Goal: Contribute content: Contribute content

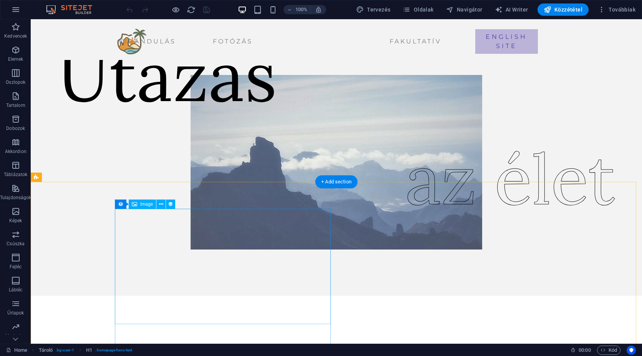
scroll to position [192, 0]
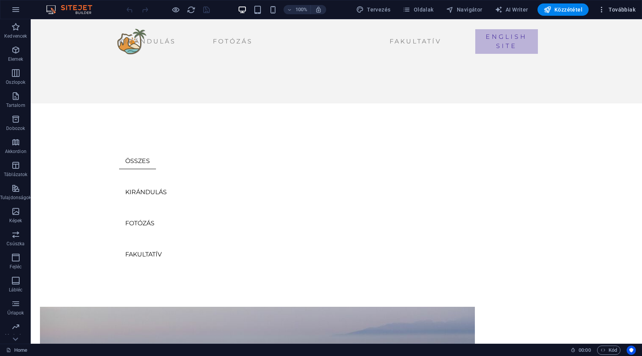
click at [617, 8] on span "Továbbiak" at bounding box center [617, 10] width 38 height 8
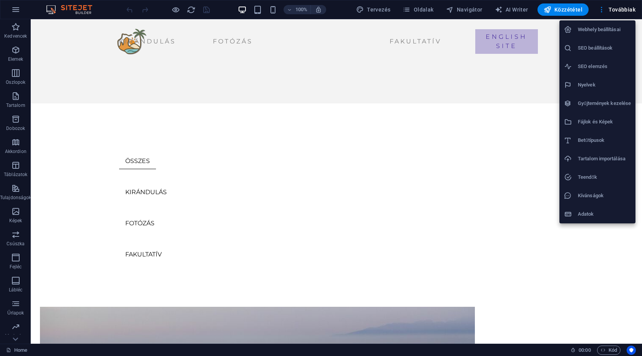
click at [620, 100] on h6 "Gyűjtemények kezelése" at bounding box center [604, 103] width 53 height 9
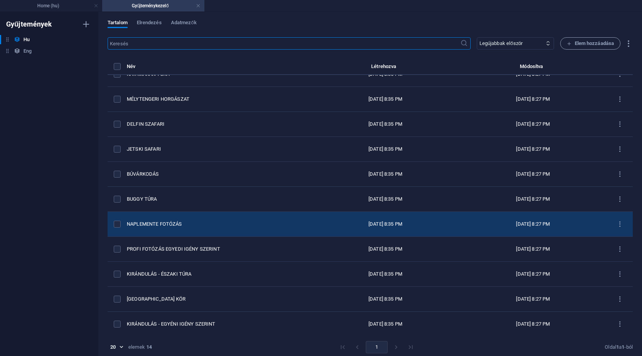
scroll to position [89, 0]
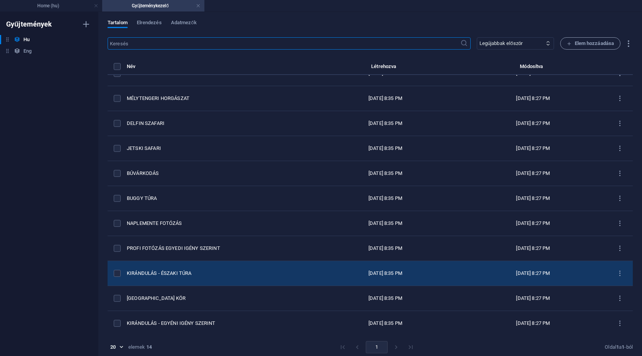
click at [194, 270] on div "KIRÁNDULÁS - ÉSZAKI TÚRA" at bounding box center [216, 273] width 179 height 7
select select "Kirándulás"
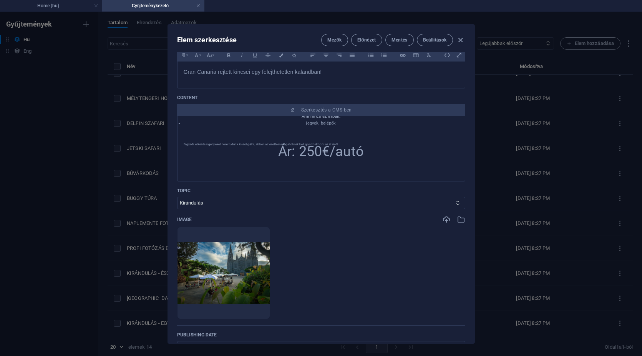
scroll to position [308, 0]
click at [317, 150] on span "Ár: 250€/autó" at bounding box center [321, 148] width 86 height 16
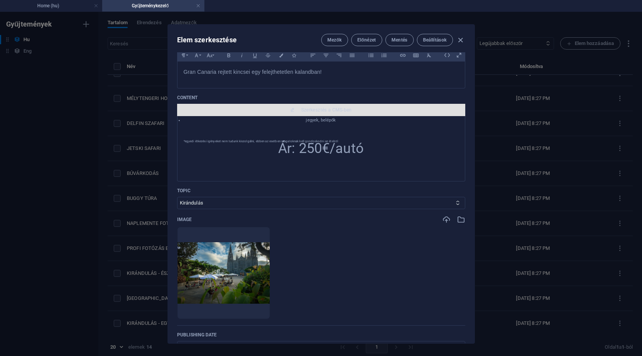
click at [326, 110] on span "Szerkesztés a CMS-ben" at bounding box center [326, 110] width 51 height 6
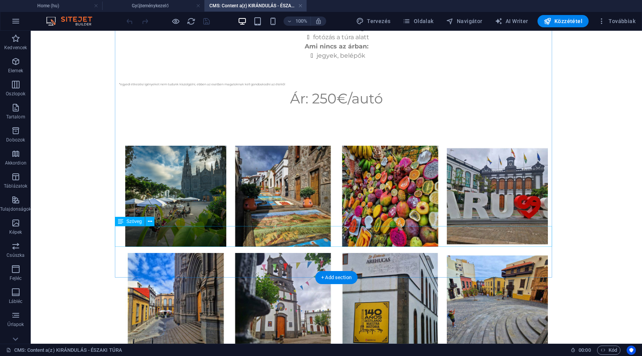
scroll to position [461, 0]
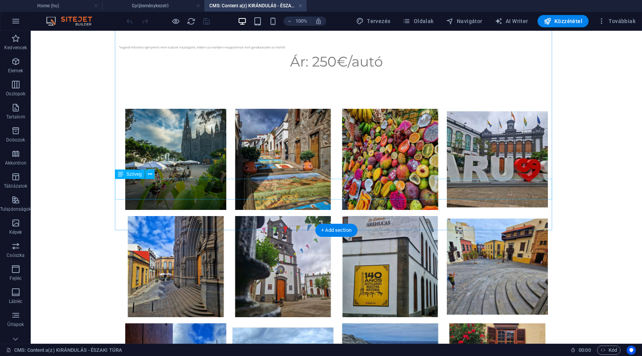
click at [323, 72] on div "Ár: 250€/autó" at bounding box center [336, 61] width 435 height 21
click at [325, 72] on div "Ár: 250€/autó" at bounding box center [336, 61] width 435 height 21
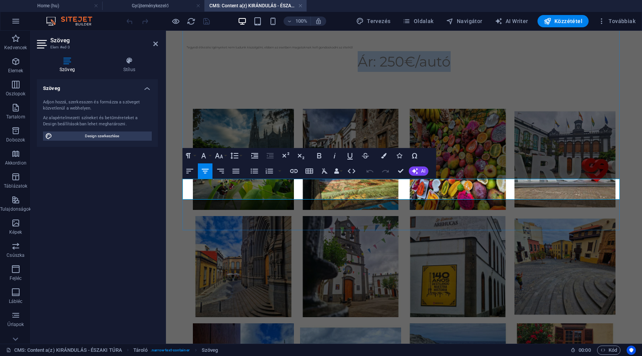
drag, startPoint x: 452, startPoint y: 191, endPoint x: 283, endPoint y: 188, distance: 169.5
click at [283, 72] on p "Ár: 250€/autó" at bounding box center [404, 61] width 435 height 21
click at [208, 158] on button "Font Family" at bounding box center [205, 155] width 15 height 15
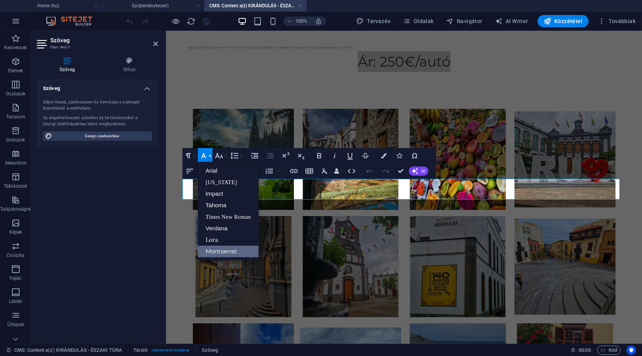
scroll to position [0, 0]
click at [208, 158] on button "Font Family" at bounding box center [205, 155] width 15 height 15
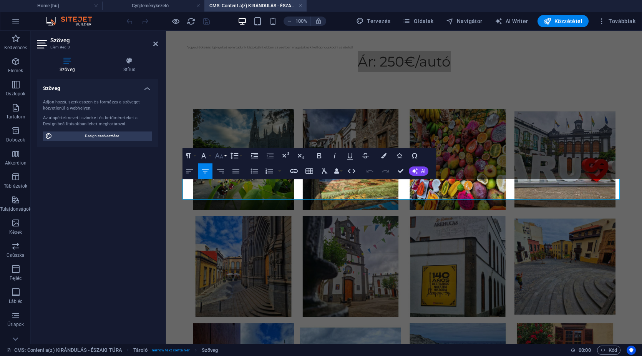
click at [223, 156] on icon "button" at bounding box center [218, 155] width 9 height 9
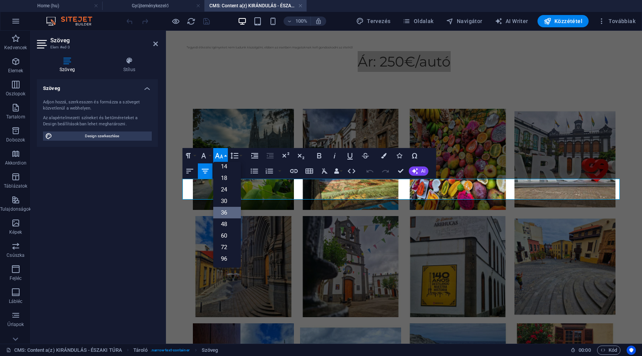
scroll to position [62, 0]
drag, startPoint x: 223, startPoint y: 175, endPoint x: 80, endPoint y: 151, distance: 145.4
click at [223, 175] on link "18" at bounding box center [227, 178] width 28 height 12
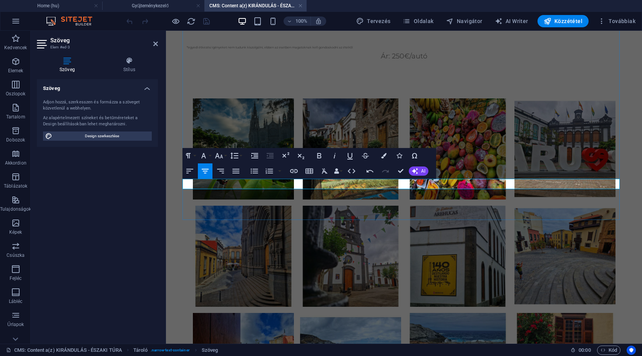
click at [397, 60] on span "Ár: 250€/autó" at bounding box center [404, 56] width 47 height 8
click at [393, 60] on span "Ár: 250€/autó" at bounding box center [404, 56] width 47 height 8
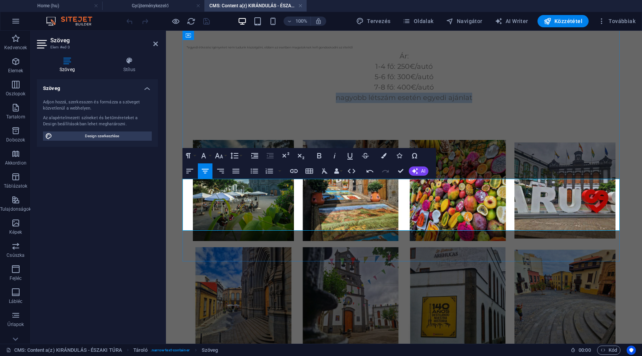
click at [332, 103] on p "nagyobb létszám esetén egyedi ajánlat" at bounding box center [404, 98] width 435 height 10
click at [226, 155] on button "Font Size" at bounding box center [220, 155] width 15 height 15
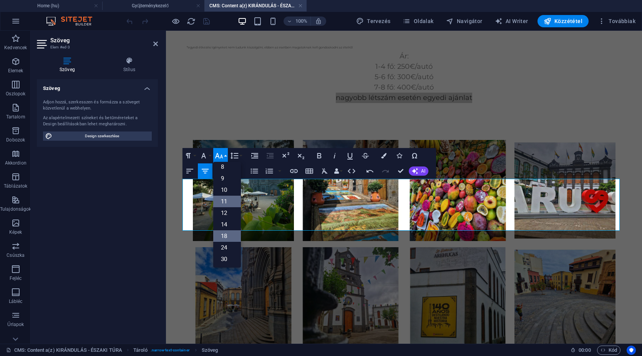
scroll to position [0, 0]
drag, startPoint x: 228, startPoint y: 215, endPoint x: 66, endPoint y: 186, distance: 164.8
click at [228, 215] on link "12" at bounding box center [227, 217] width 28 height 12
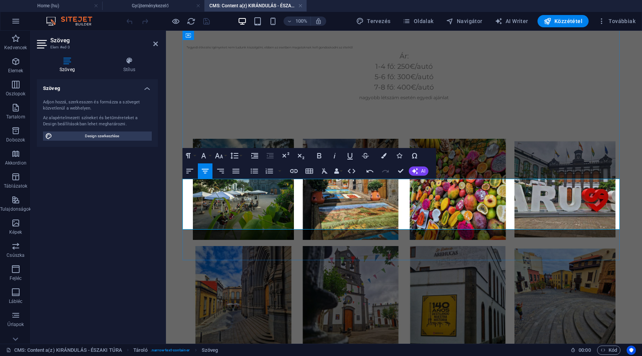
click at [450, 102] on p "nagyobb létszám esetén egyedi ajánlat" at bounding box center [404, 97] width 435 height 9
click at [359, 100] on span "nagyobb létszám esetén egyedi ajánlat)" at bounding box center [404, 98] width 91 height 6
click at [410, 62] on p "Ár:" at bounding box center [404, 56] width 435 height 10
drag, startPoint x: 414, startPoint y: 183, endPoint x: 381, endPoint y: 185, distance: 33.5
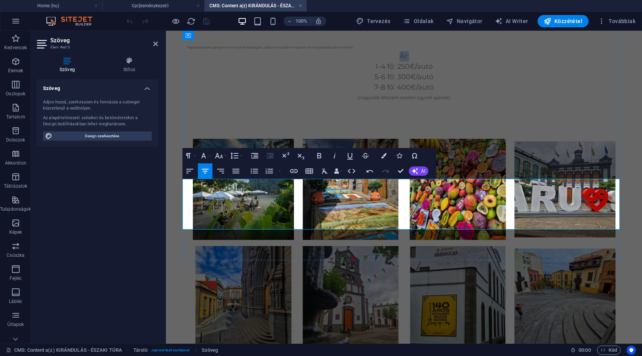
click at [381, 62] on p "Ár:" at bounding box center [404, 56] width 435 height 10
click at [320, 153] on icon "button" at bounding box center [319, 155] width 9 height 9
click at [349, 155] on icon "button" at bounding box center [349, 156] width 5 height 7
click at [223, 156] on icon "button" at bounding box center [218, 155] width 9 height 9
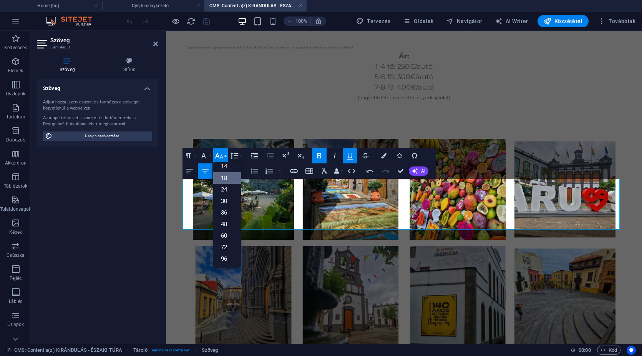
scroll to position [62, 0]
click at [227, 212] on link "36" at bounding box center [227, 213] width 28 height 12
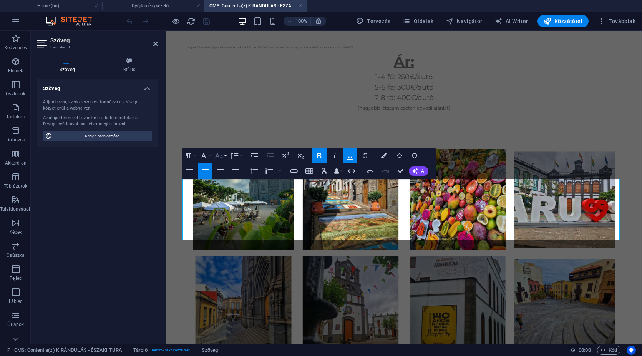
click at [225, 155] on button "Font Size" at bounding box center [220, 155] width 15 height 15
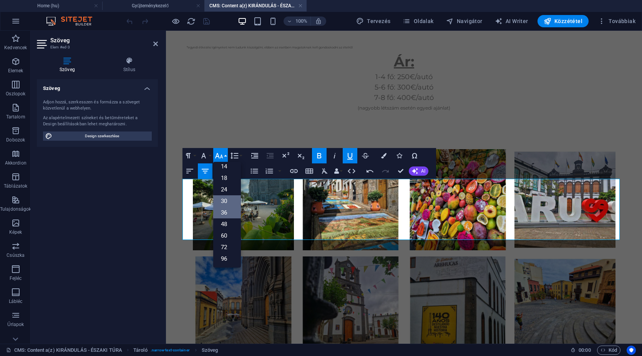
drag, startPoint x: 224, startPoint y: 200, endPoint x: 75, endPoint y: 171, distance: 152.4
click at [224, 200] on link "30" at bounding box center [227, 201] width 28 height 12
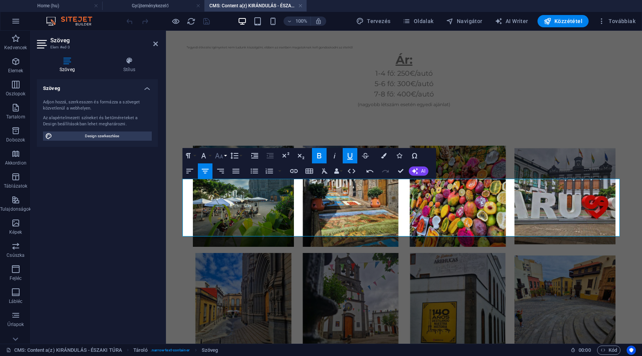
click at [225, 154] on button "Font Size" at bounding box center [220, 155] width 15 height 15
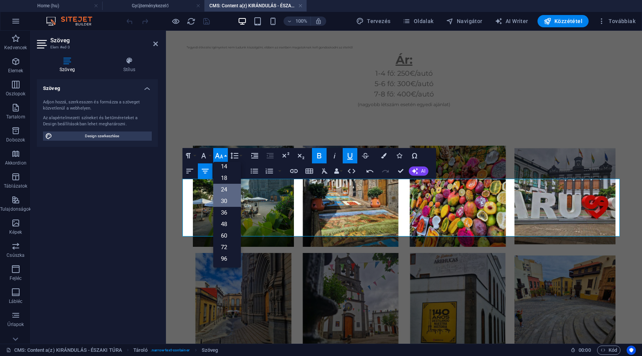
drag, startPoint x: 224, startPoint y: 188, endPoint x: 164, endPoint y: 170, distance: 63.1
click at [224, 188] on link "24" at bounding box center [227, 190] width 28 height 12
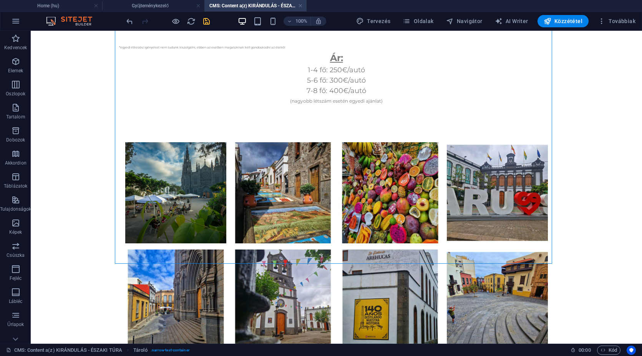
click at [203, 23] on icon "save" at bounding box center [206, 21] width 9 height 9
click at [348, 105] on div "Ár: 1-4 fő: 250€/autó 5-6 fő: 300€/autó 7-8 fő: 400€/autó (nagyobb létszám eset…" at bounding box center [336, 78] width 435 height 54
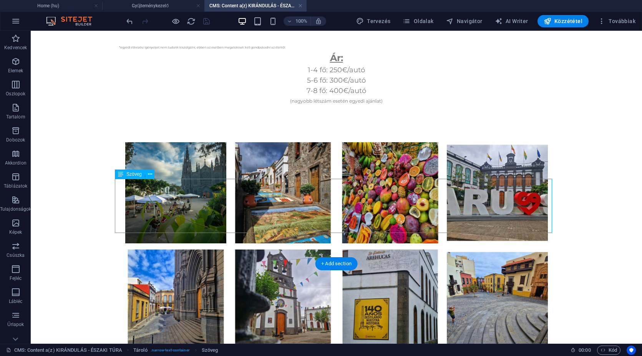
click at [344, 105] on div "Ár: 1-4 fő: 250€/autó 5-6 fő: 300€/autó 7-8 fő: 400€/autó (nagyobb létszám eset…" at bounding box center [336, 78] width 435 height 54
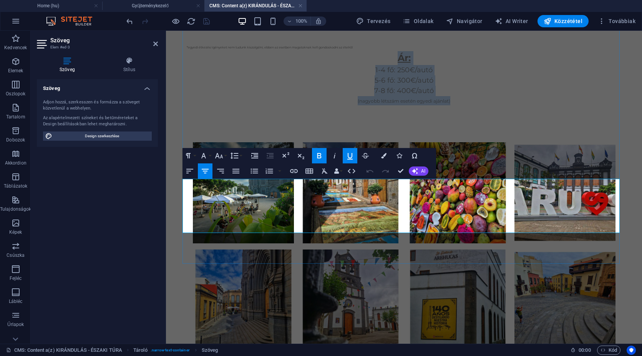
drag, startPoint x: 391, startPoint y: 186, endPoint x: 484, endPoint y: 233, distance: 104.0
click at [481, 105] on div "Ár: 1-4 fő: 250€/autó 5-6 fő: 300€/autó 7-8 fő: 400€/autó (nagyobb létszám eset…" at bounding box center [404, 78] width 435 height 54
copy div "Ár: 1-4 fő: 250€/autó 5-6 fő: 300€/autó 7-8 fő: 400€/autó (nagyobb létszám eset…"
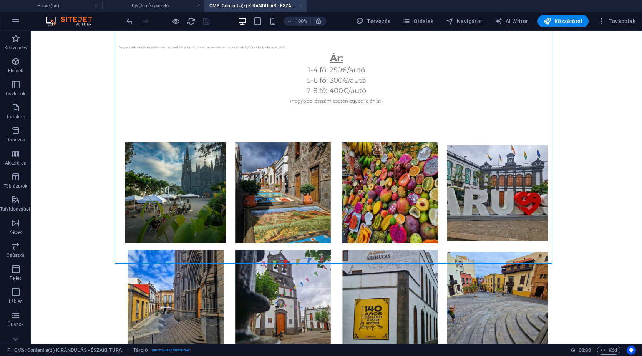
click at [300, 4] on link at bounding box center [300, 5] width 5 height 7
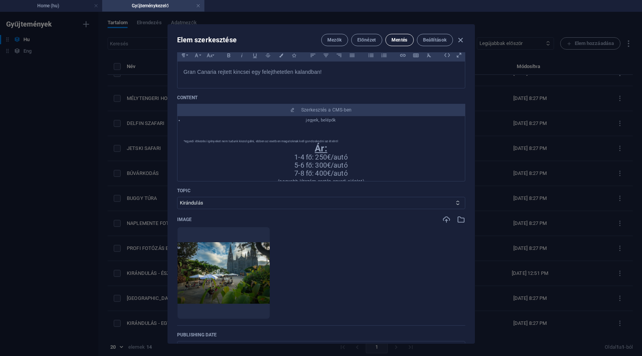
click at [397, 40] on span "Mentés" at bounding box center [400, 40] width 16 height 6
click at [460, 41] on icon "button" at bounding box center [460, 40] width 9 height 9
type input "[DATE]"
type input "kirandulas-[PERSON_NAME]"
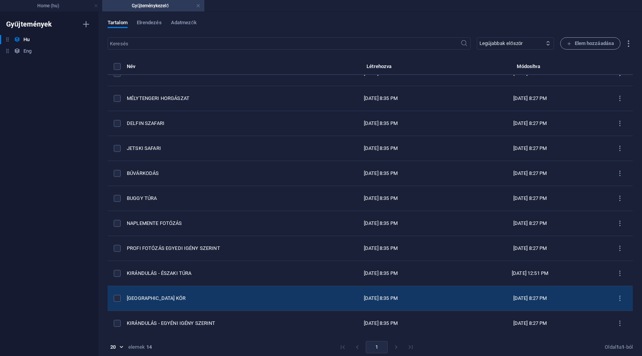
click at [191, 299] on div "[GEOGRAPHIC_DATA] KÖR" at bounding box center [214, 298] width 175 height 7
select select "Kirándulás"
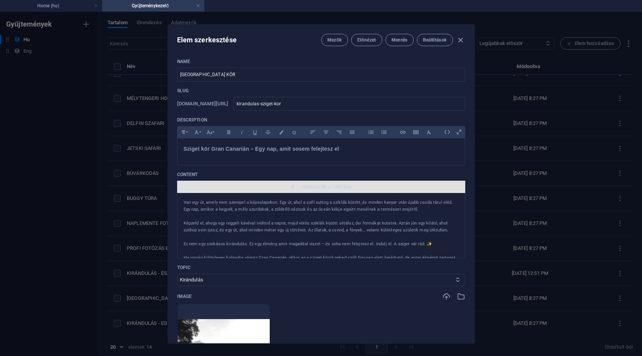
click at [329, 187] on span "Szerkesztés a CMS-ben" at bounding box center [326, 187] width 51 height 6
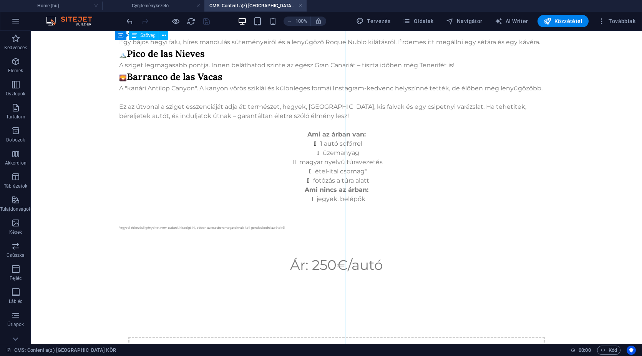
scroll to position [423, 0]
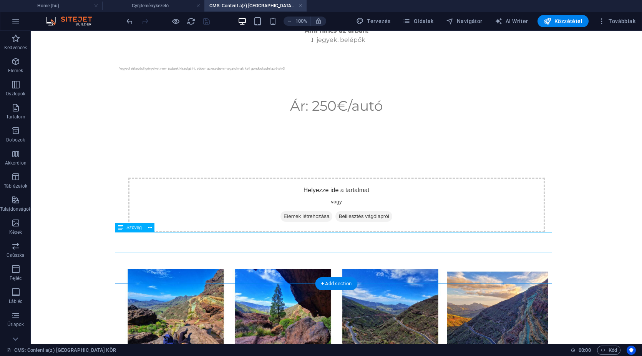
click at [314, 116] on div "Ár: 250€/autó" at bounding box center [336, 105] width 435 height 21
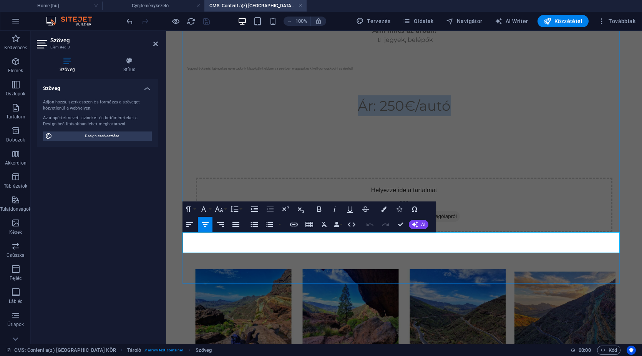
drag, startPoint x: 347, startPoint y: 245, endPoint x: 494, endPoint y: 248, distance: 147.6
click at [495, 116] on p "Ár: 250€/autó" at bounding box center [404, 105] width 435 height 21
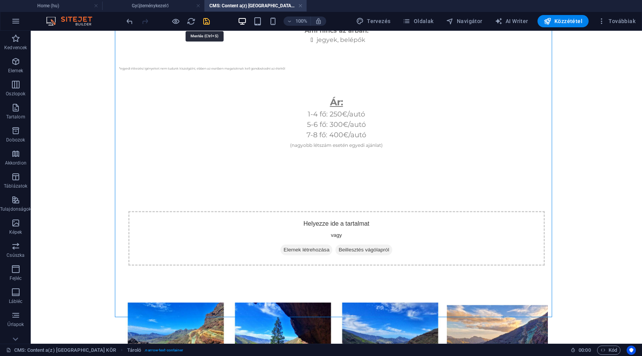
click at [202, 23] on icon "save" at bounding box center [206, 21] width 9 height 9
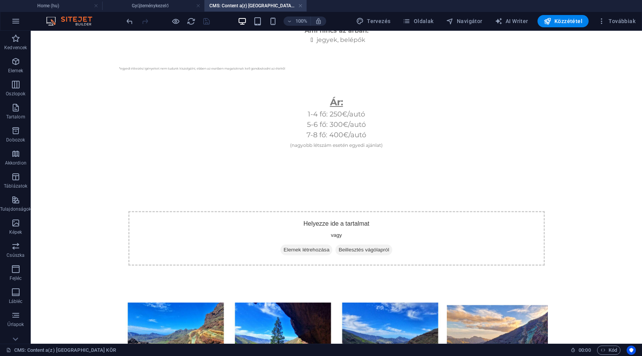
drag, startPoint x: 300, startPoint y: 8, endPoint x: 301, endPoint y: 12, distance: 4.1
click at [300, 8] on link at bounding box center [300, 5] width 5 height 7
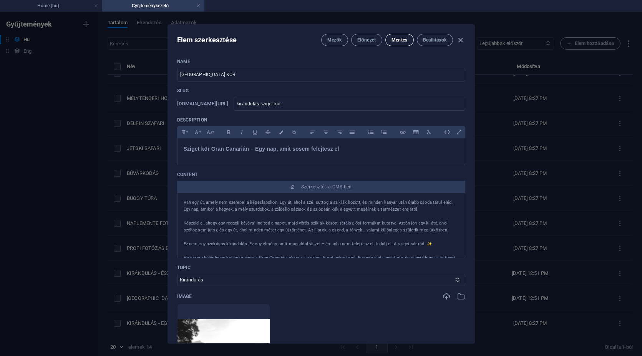
click at [401, 41] on span "Mentés" at bounding box center [400, 40] width 16 height 6
click at [460, 40] on icon "button" at bounding box center [460, 40] width 9 height 9
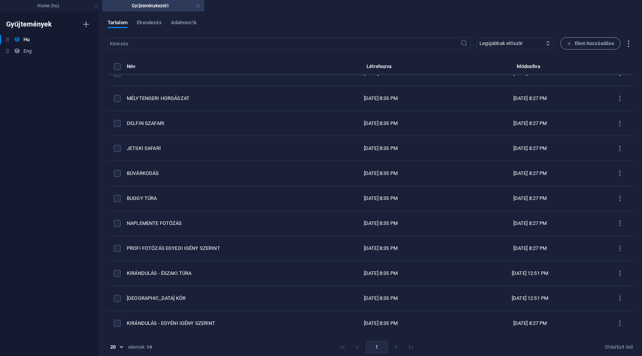
type input "[DATE]"
type input "kirandulas-sziget-kor"
click at [196, 6] on link at bounding box center [198, 5] width 5 height 7
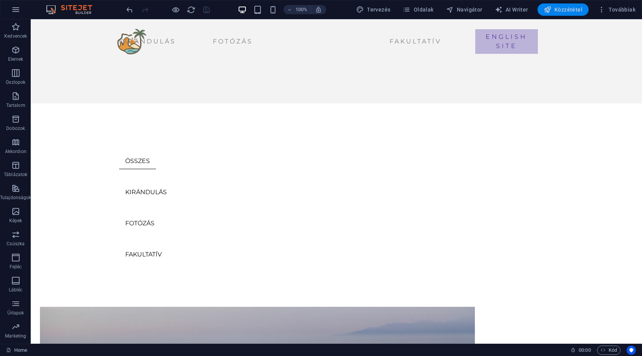
click at [565, 11] on span "Közzététel" at bounding box center [563, 10] width 39 height 8
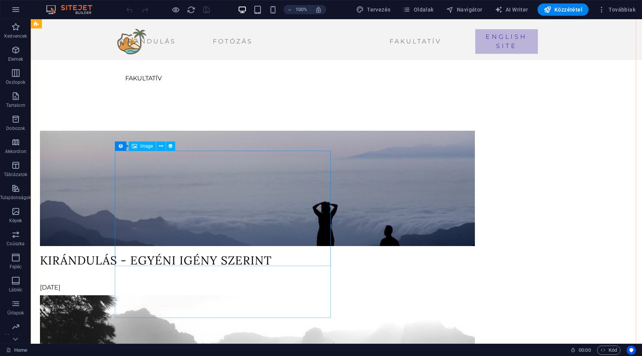
scroll to position [423, 0]
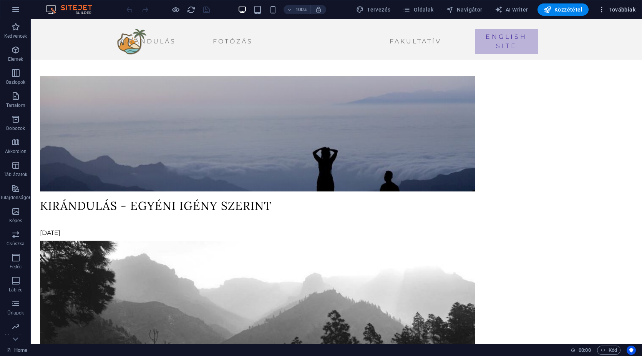
click at [621, 11] on span "Továbbiak" at bounding box center [617, 10] width 38 height 8
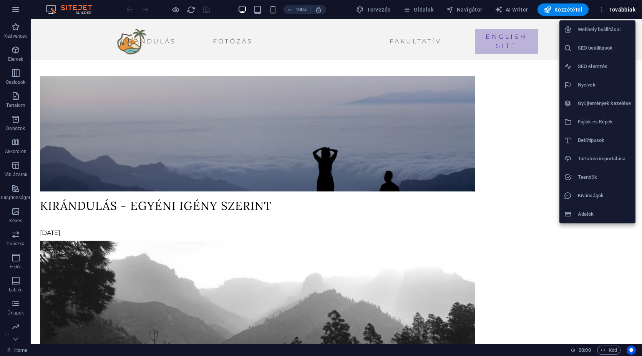
click at [600, 105] on h6 "Gyűjtemények kezelése" at bounding box center [604, 103] width 53 height 9
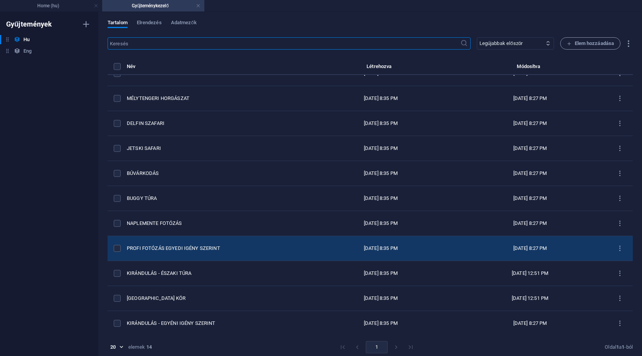
scroll to position [3, 0]
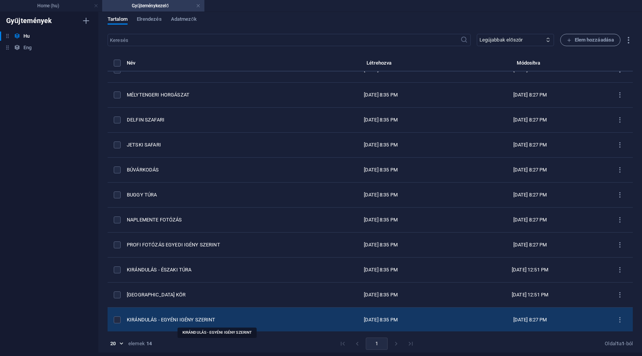
click at [204, 316] on div "KIRÁNDULÁS - EGYÉNI IGÉNY SZERINT" at bounding box center [214, 319] width 175 height 7
select select "Kirándulás"
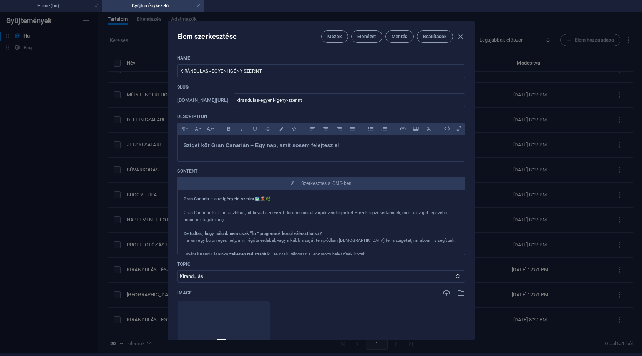
scroll to position [0, 0]
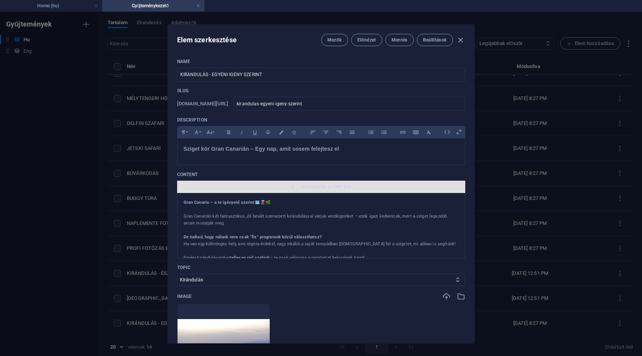
click at [327, 190] on button "Szerkesztés a CMS-ben" at bounding box center [321, 187] width 288 height 12
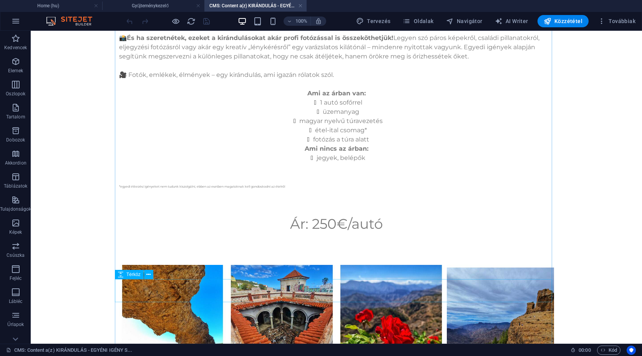
scroll to position [231, 0]
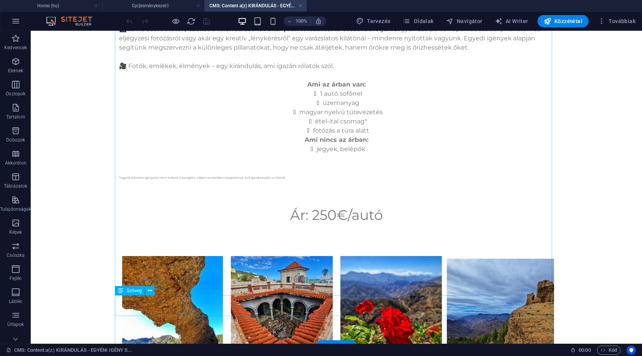
click at [334, 225] on div "Ár: 250€/autó" at bounding box center [336, 214] width 435 height 21
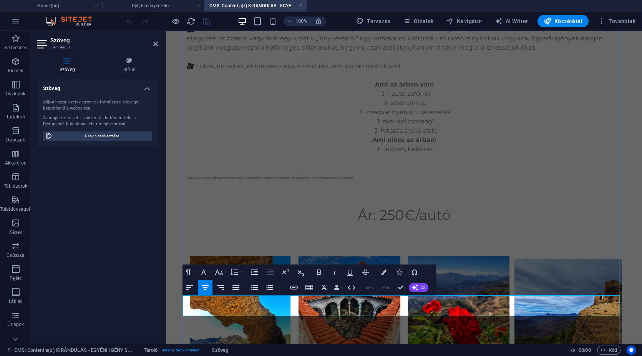
click at [347, 225] on p "Ár: 250€/autó" at bounding box center [404, 214] width 435 height 21
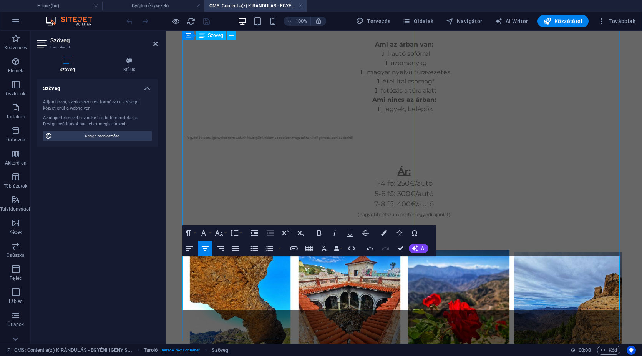
scroll to position [269, 0]
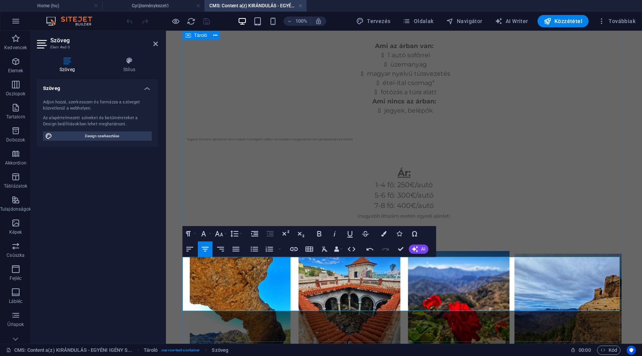
click at [464, 98] on div "Gran Canaria – a te igényeid szerint 🗺️🌋🌿 Gran Canarián két fantasztikus, jól b…" at bounding box center [404, 21] width 435 height 459
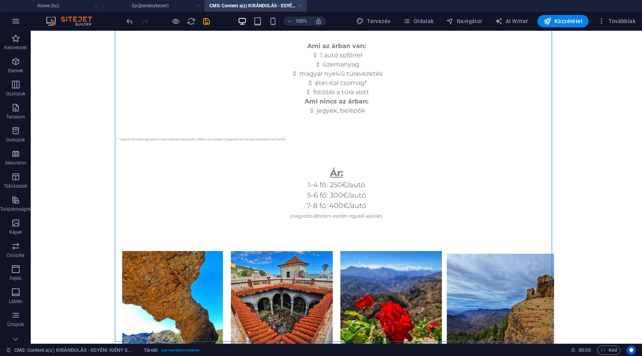
click at [199, 20] on div at bounding box center [168, 21] width 86 height 12
click at [204, 22] on icon "save" at bounding box center [206, 21] width 9 height 9
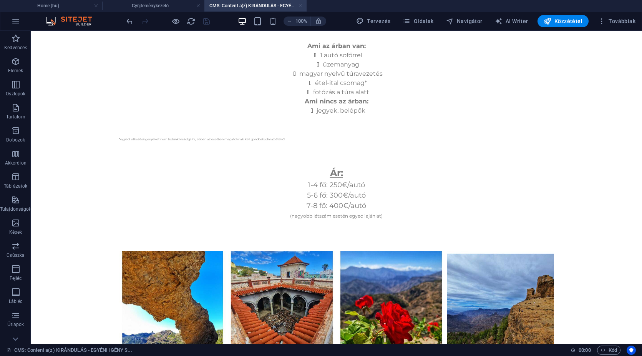
click at [300, 6] on link at bounding box center [300, 5] width 5 height 7
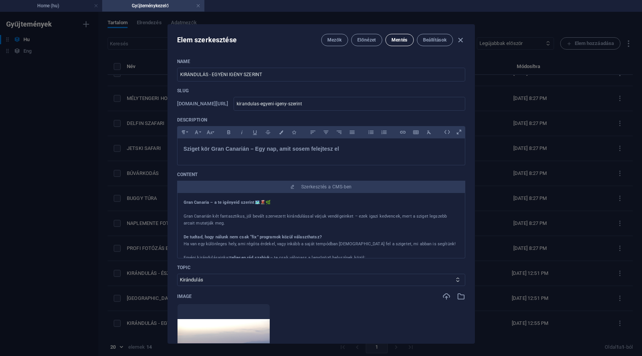
click at [393, 40] on span "Mentés" at bounding box center [400, 40] width 16 height 6
click at [462, 40] on icon "button" at bounding box center [460, 40] width 9 height 9
type input "[DATE]"
type input "kirandulas-egyeni-igeny-szerint"
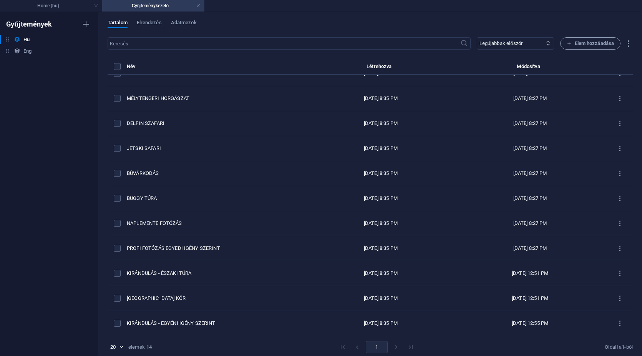
click at [194, 5] on h4 "Gyűjteménykezelő" at bounding box center [153, 6] width 102 height 8
click at [199, 5] on link at bounding box center [198, 5] width 5 height 7
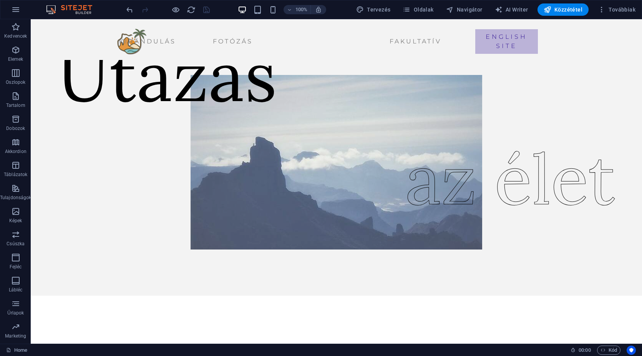
scroll to position [423, 0]
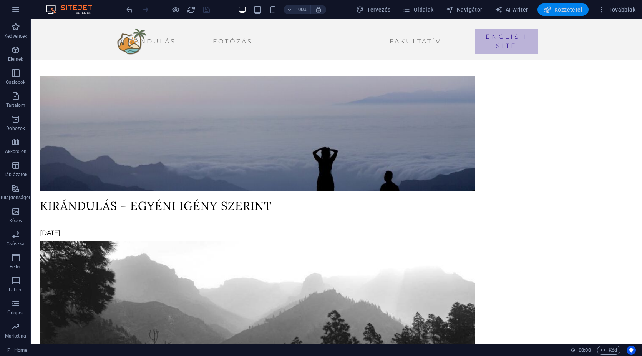
click at [570, 12] on span "Közzététel" at bounding box center [563, 10] width 39 height 8
